Goal: Information Seeking & Learning: Learn about a topic

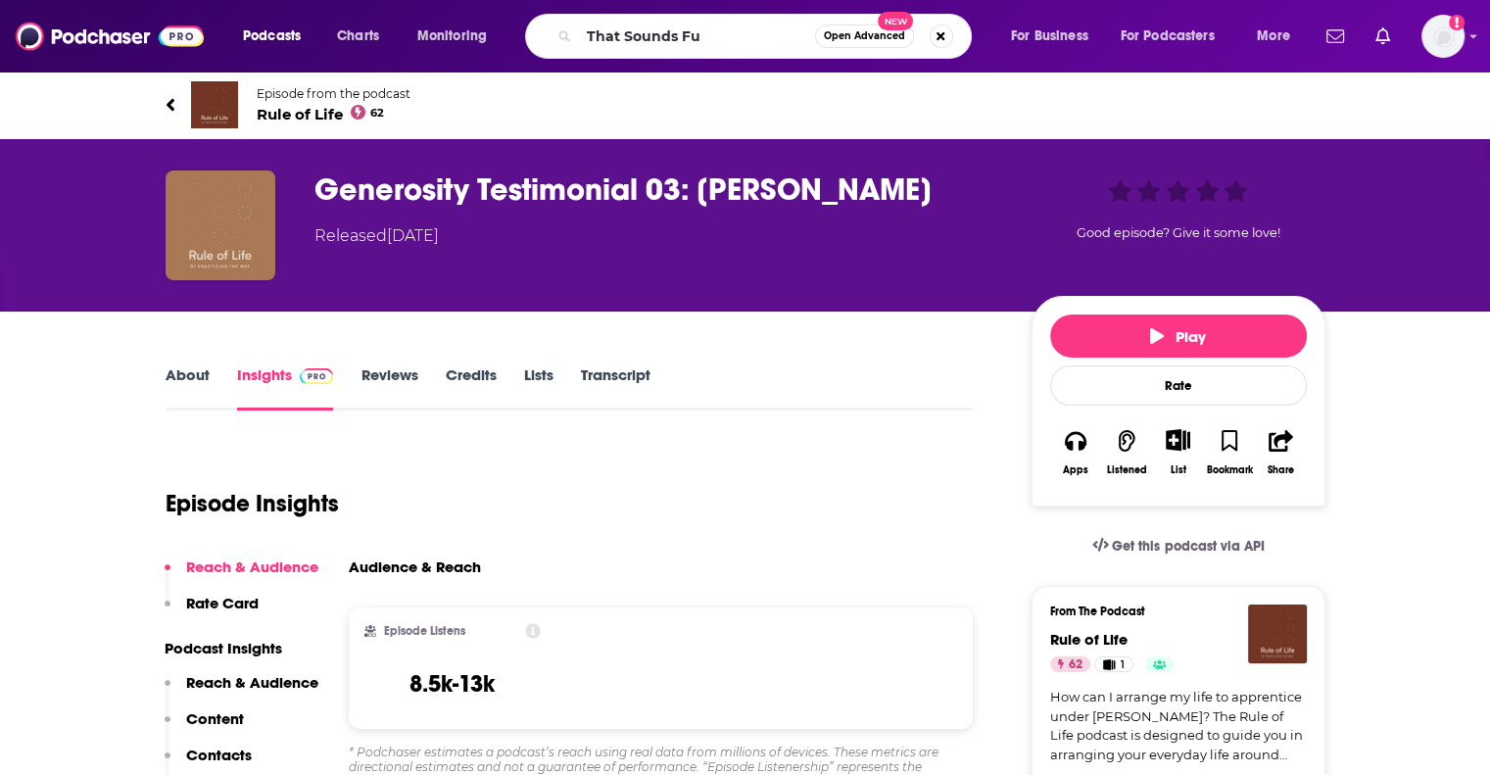
type input "That Sounds Fun"
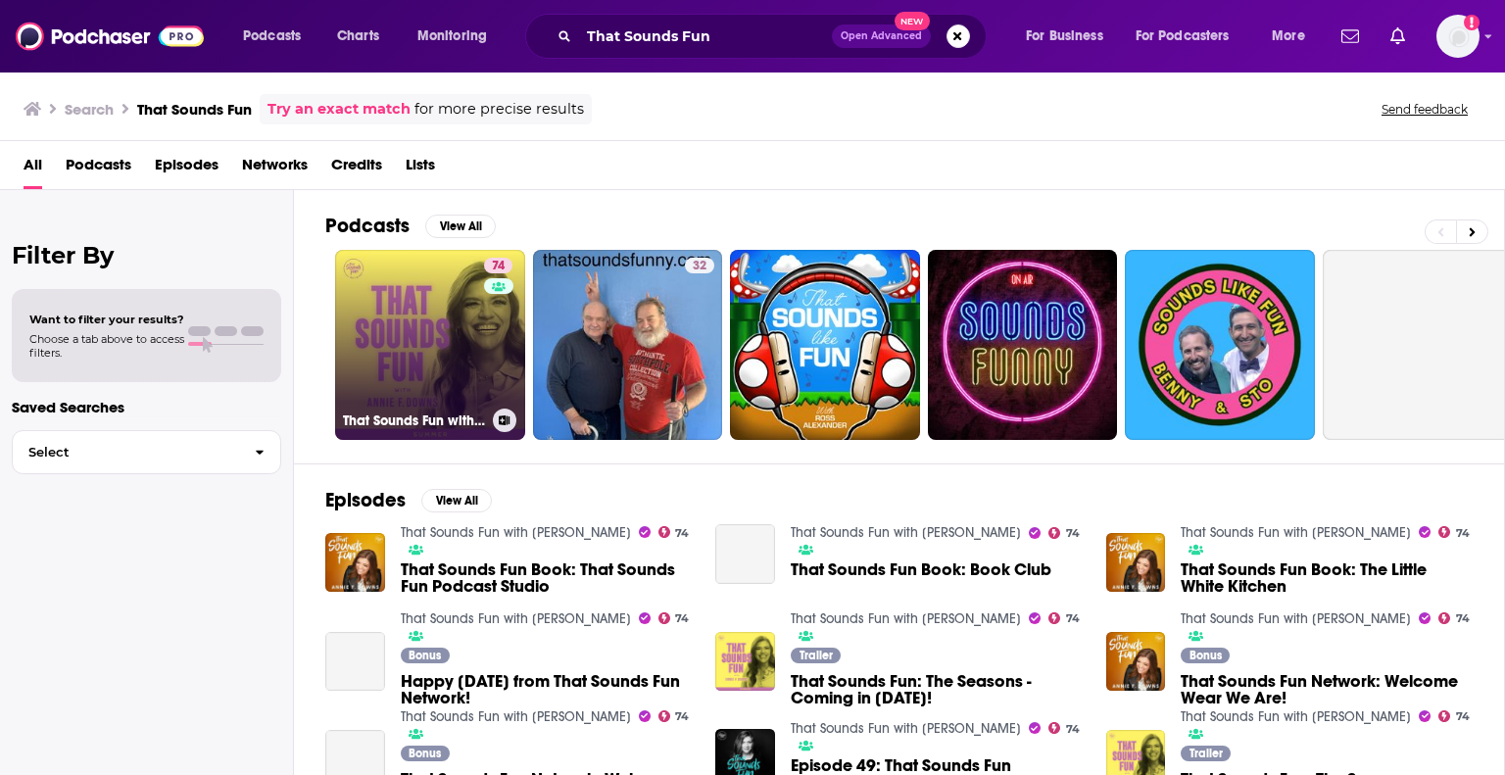
click at [451, 347] on link "74 That Sounds Fun with [PERSON_NAME]" at bounding box center [430, 345] width 190 height 190
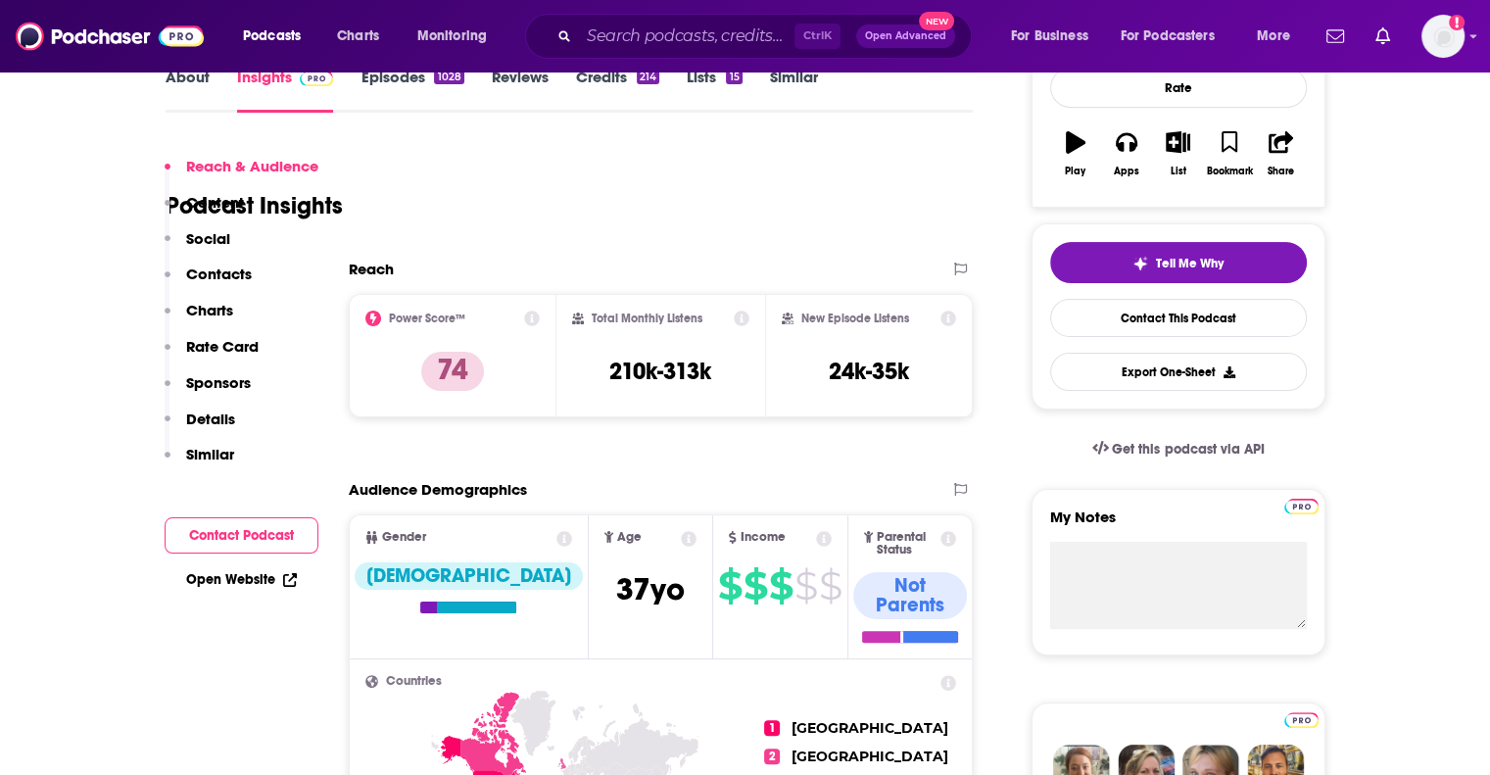
scroll to position [392, 0]
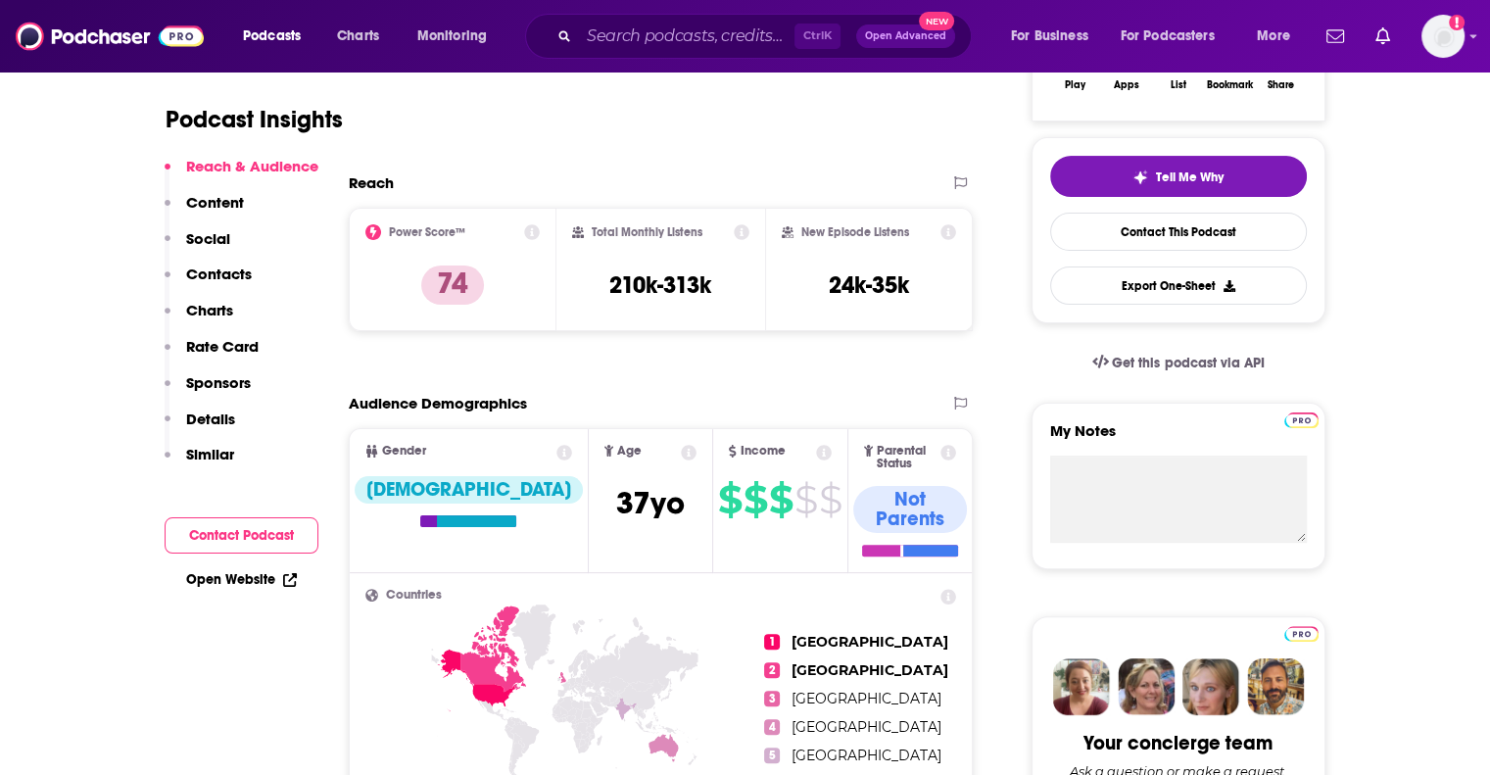
click at [529, 233] on icon at bounding box center [532, 232] width 16 height 16
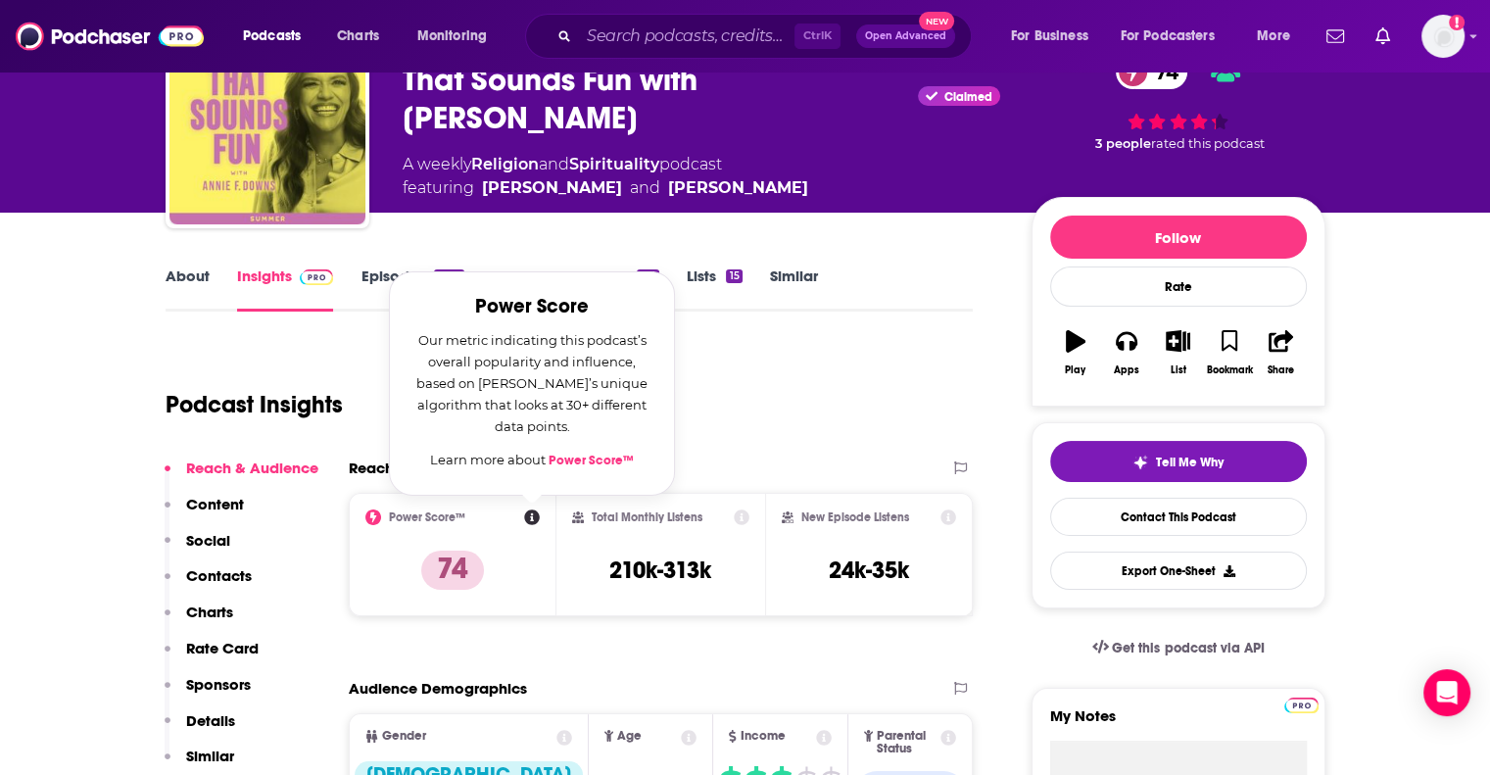
scroll to position [98, 0]
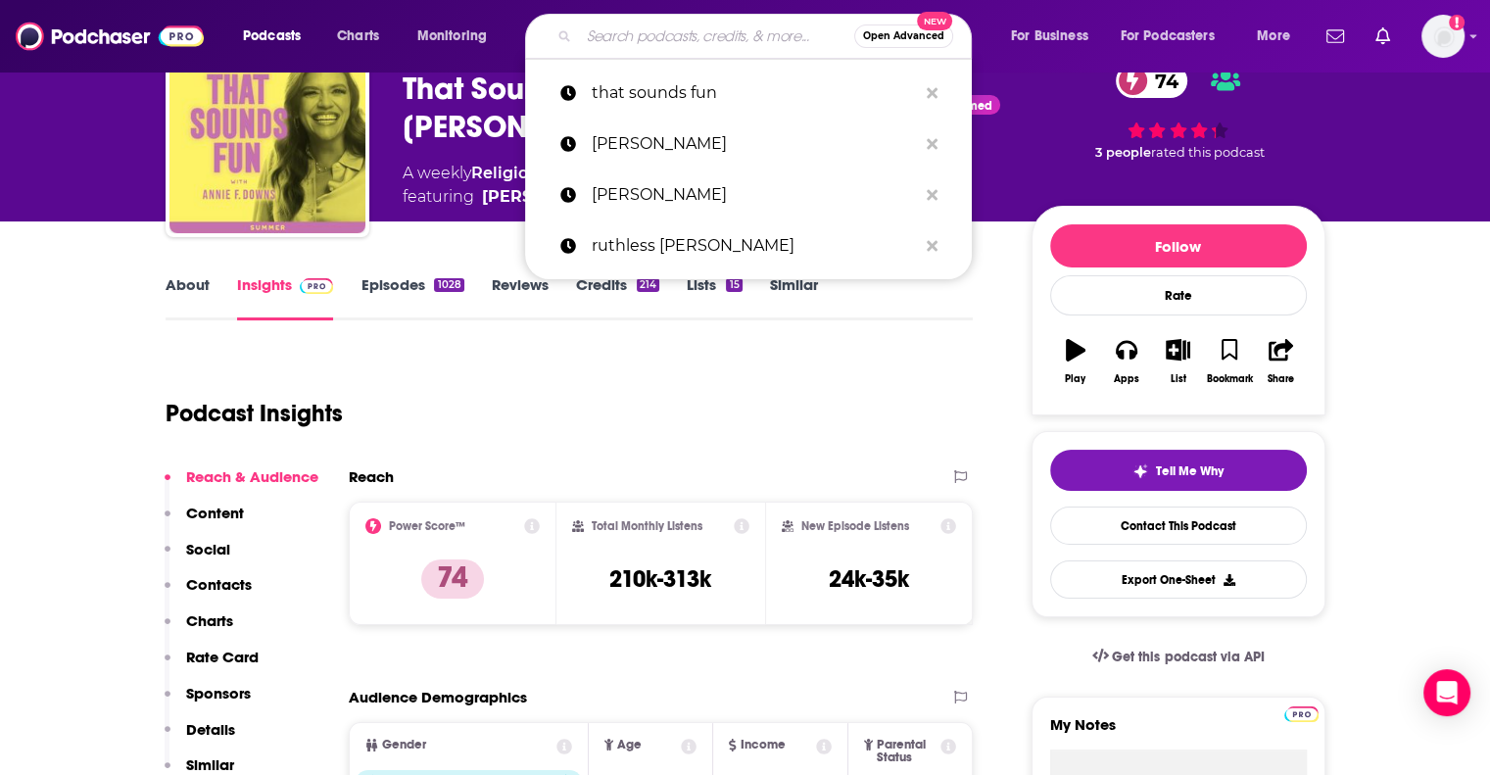
click at [599, 34] on input "Search podcasts, credits, & more..." at bounding box center [716, 36] width 275 height 31
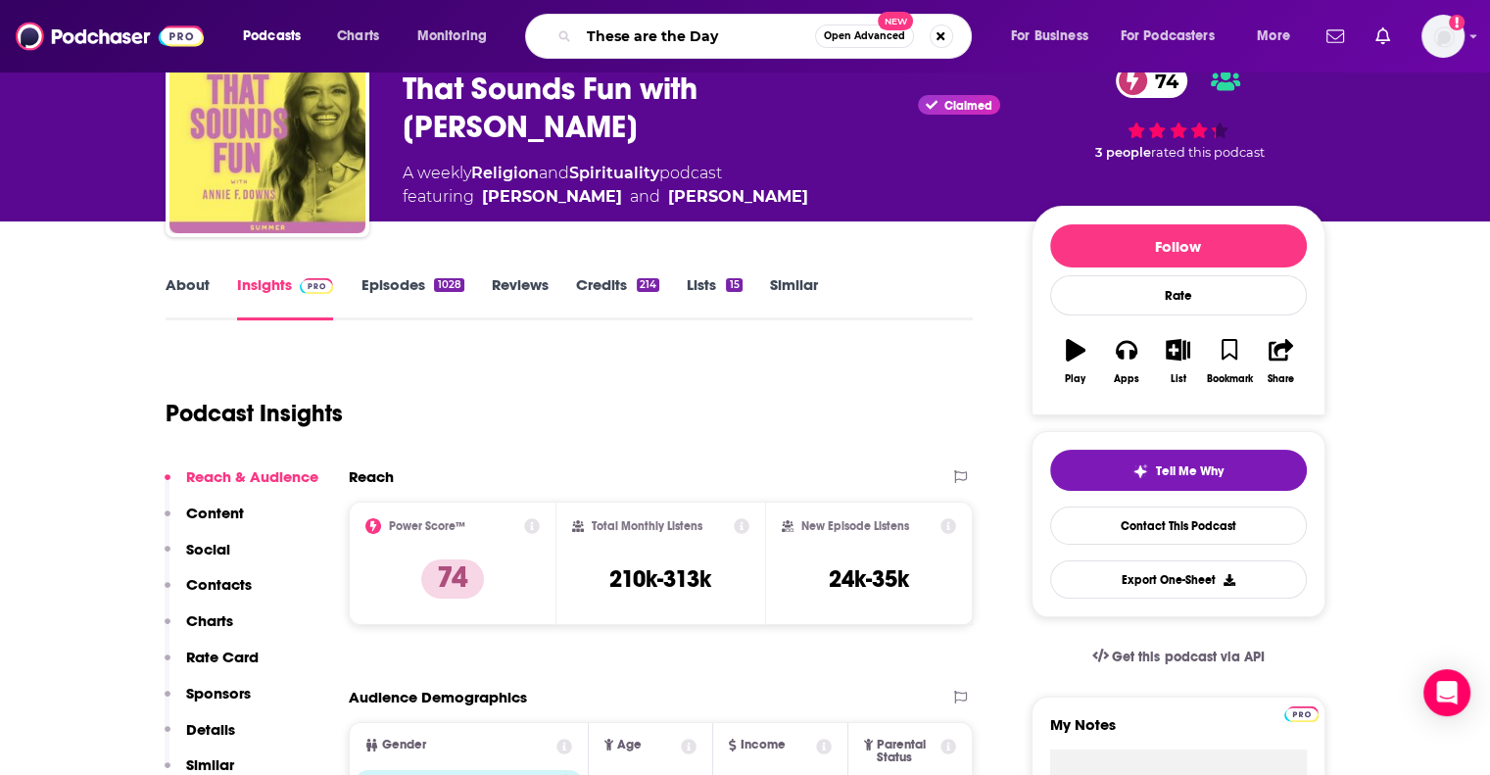
type input "These are the Days"
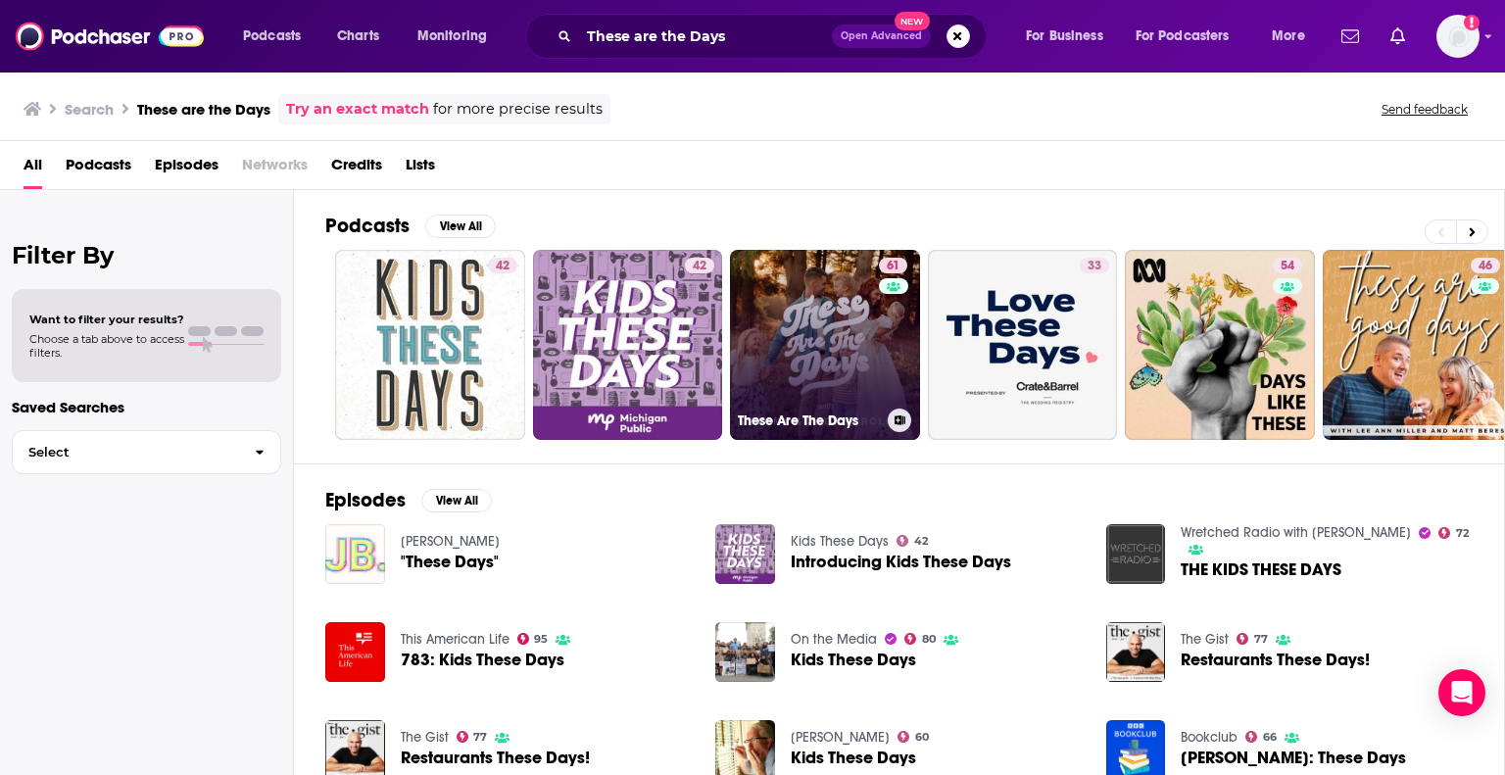
click at [831, 299] on link "61 These Are The Days" at bounding box center [825, 345] width 190 height 190
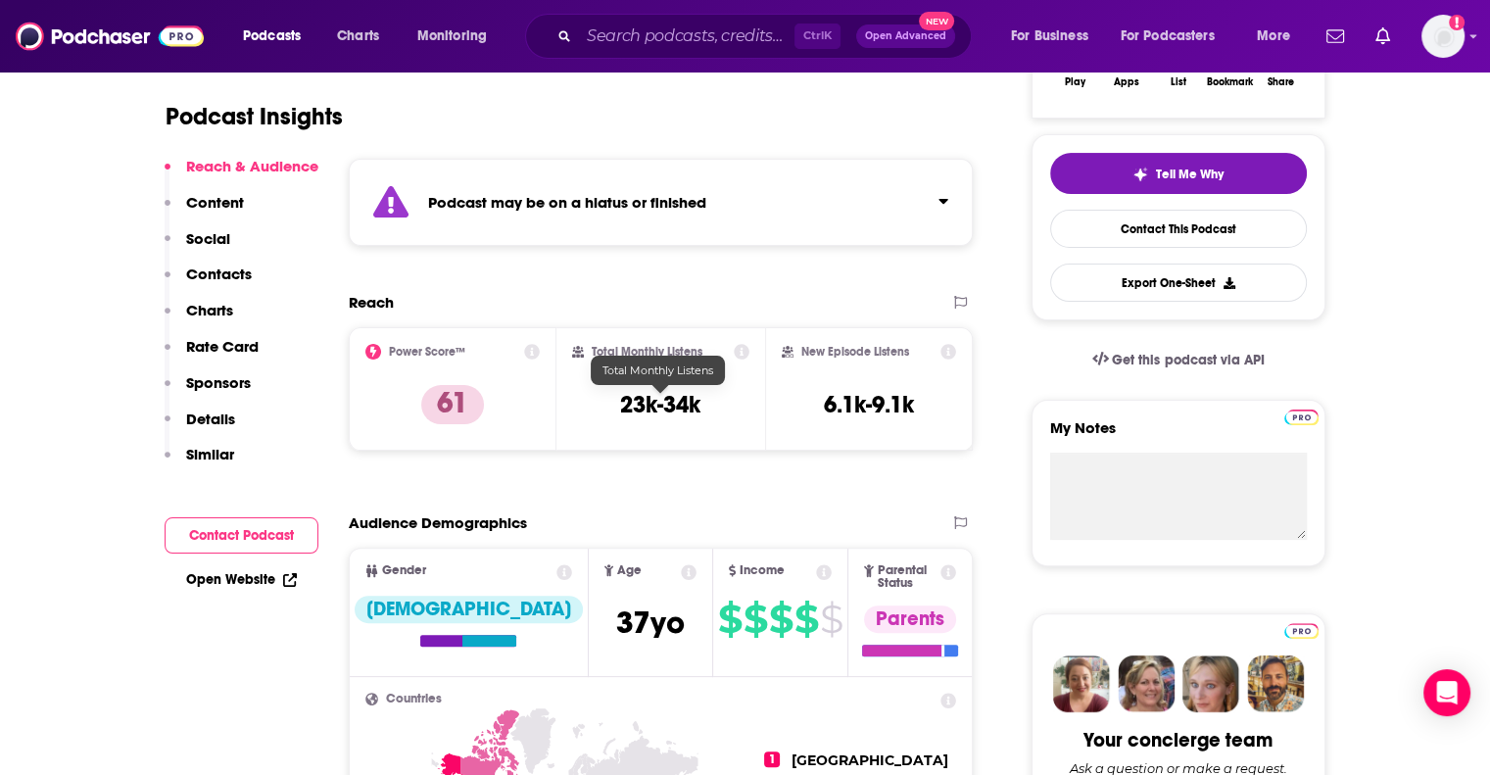
scroll to position [392, 0]
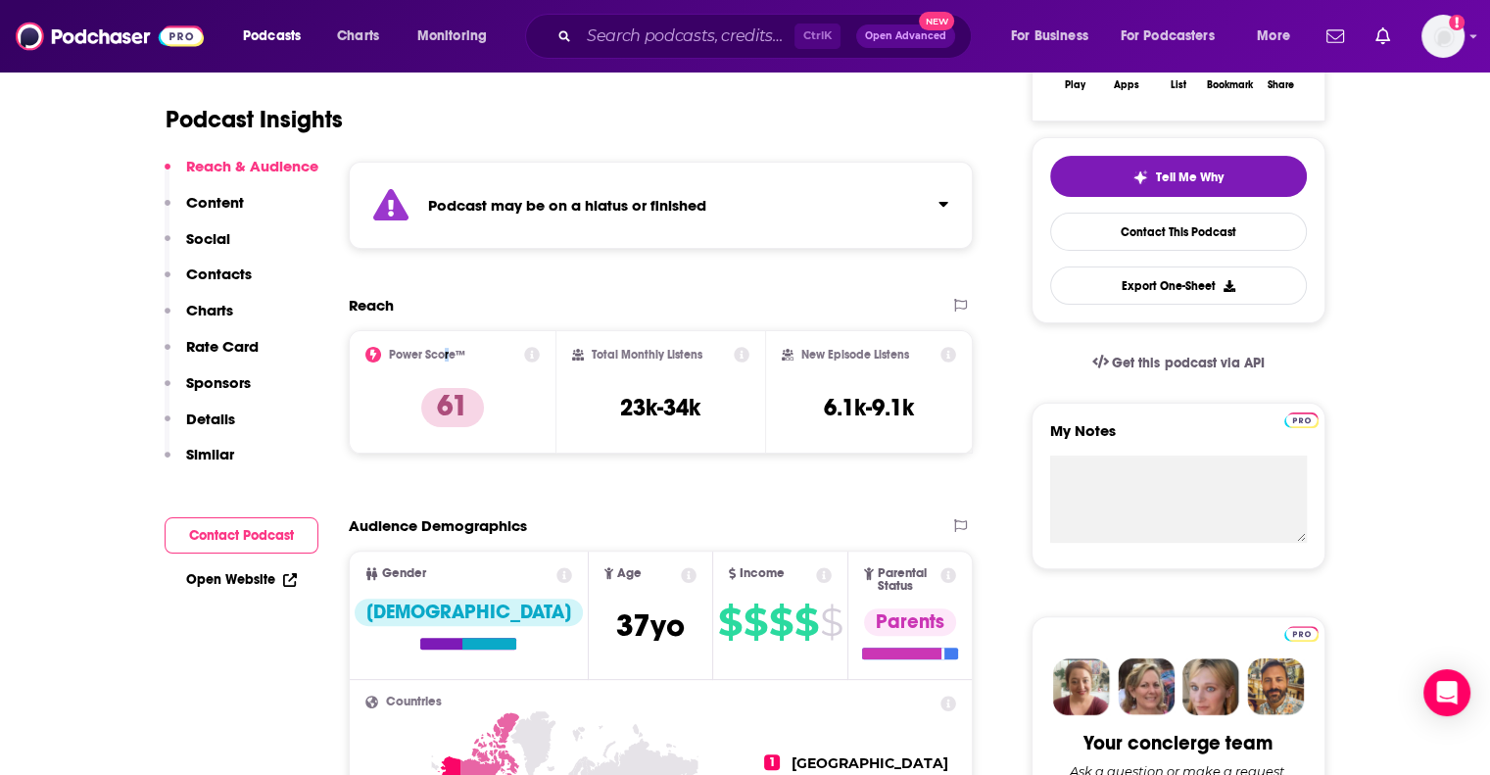
drag, startPoint x: 447, startPoint y: 355, endPoint x: 457, endPoint y: 352, distance: 10.2
click at [446, 356] on h2 "Power Score™" at bounding box center [427, 355] width 76 height 14
click at [528, 354] on icon at bounding box center [532, 355] width 16 height 16
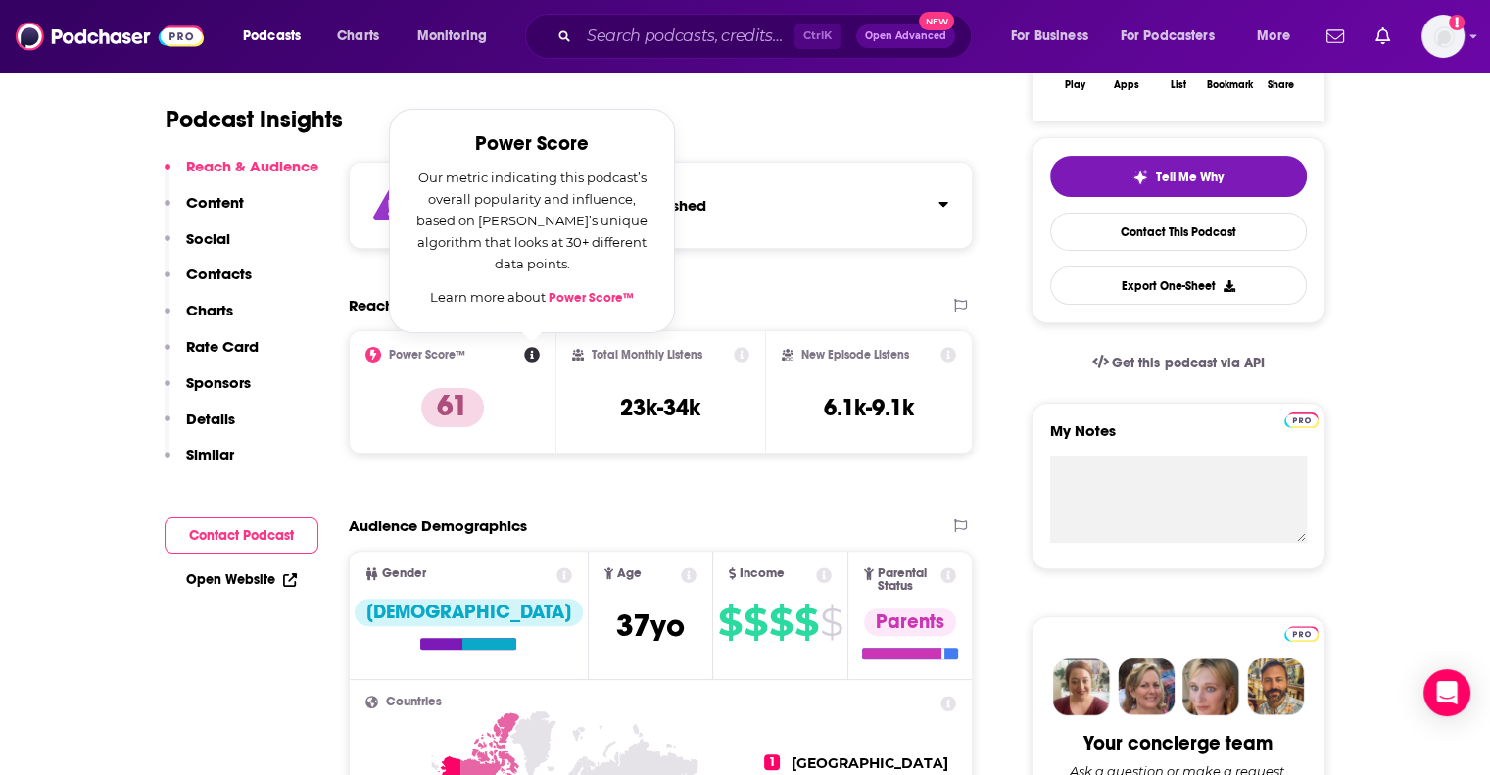
click at [568, 296] on link "Power Score™" at bounding box center [591, 298] width 85 height 16
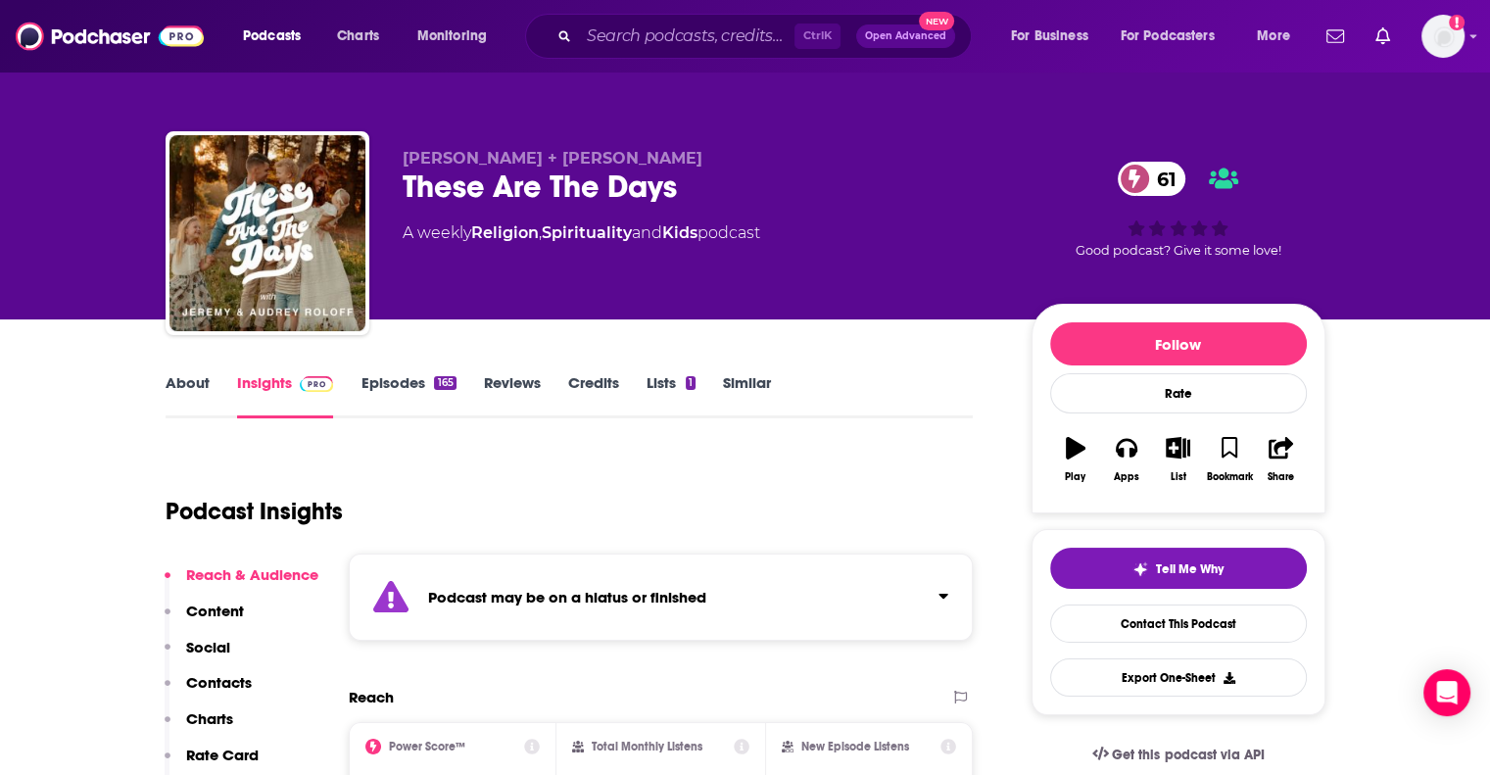
click at [419, 376] on link "Episodes 165" at bounding box center [408, 395] width 95 height 45
